Goal: Find specific page/section: Find specific page/section

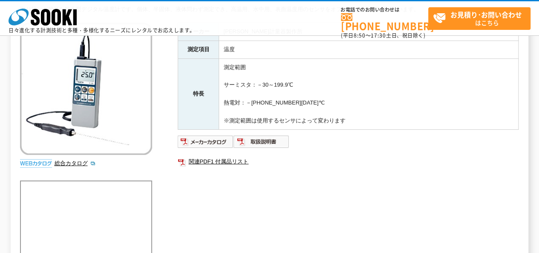
scroll to position [85, 0]
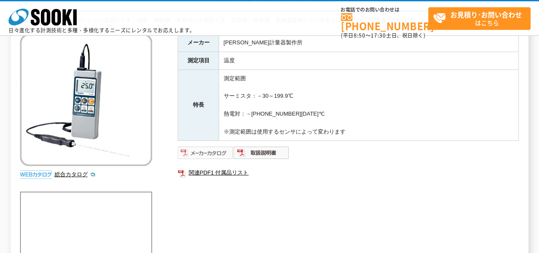
click at [202, 152] on img at bounding box center [206, 153] width 56 height 14
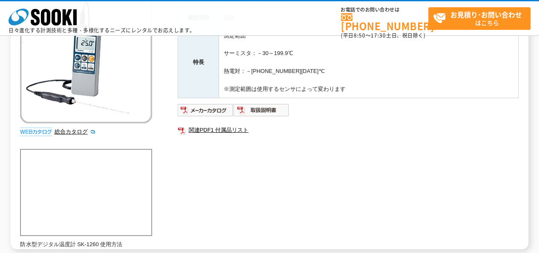
scroll to position [0, 0]
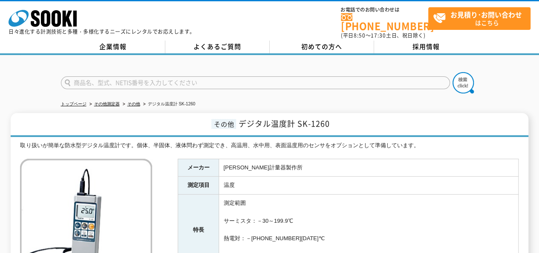
click at [91, 81] on input "text" at bounding box center [255, 82] width 389 height 13
type input "商品名、型式、NETIS番号を入力してください"
click at [73, 101] on link "トップページ" at bounding box center [74, 103] width 26 height 5
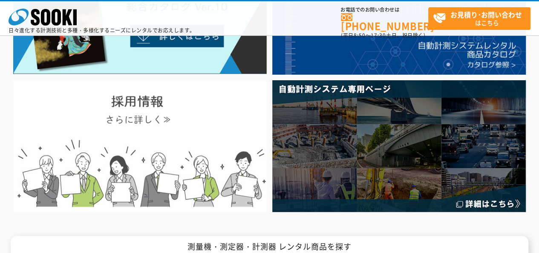
scroll to position [43, 0]
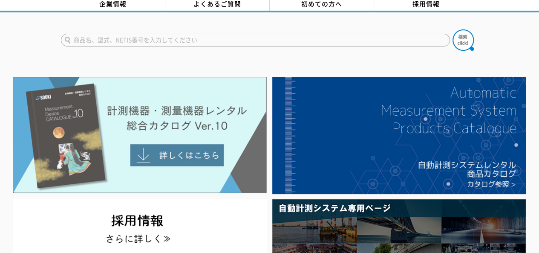
click at [161, 149] on img at bounding box center [140, 135] width 254 height 116
